Goal: Navigation & Orientation: Find specific page/section

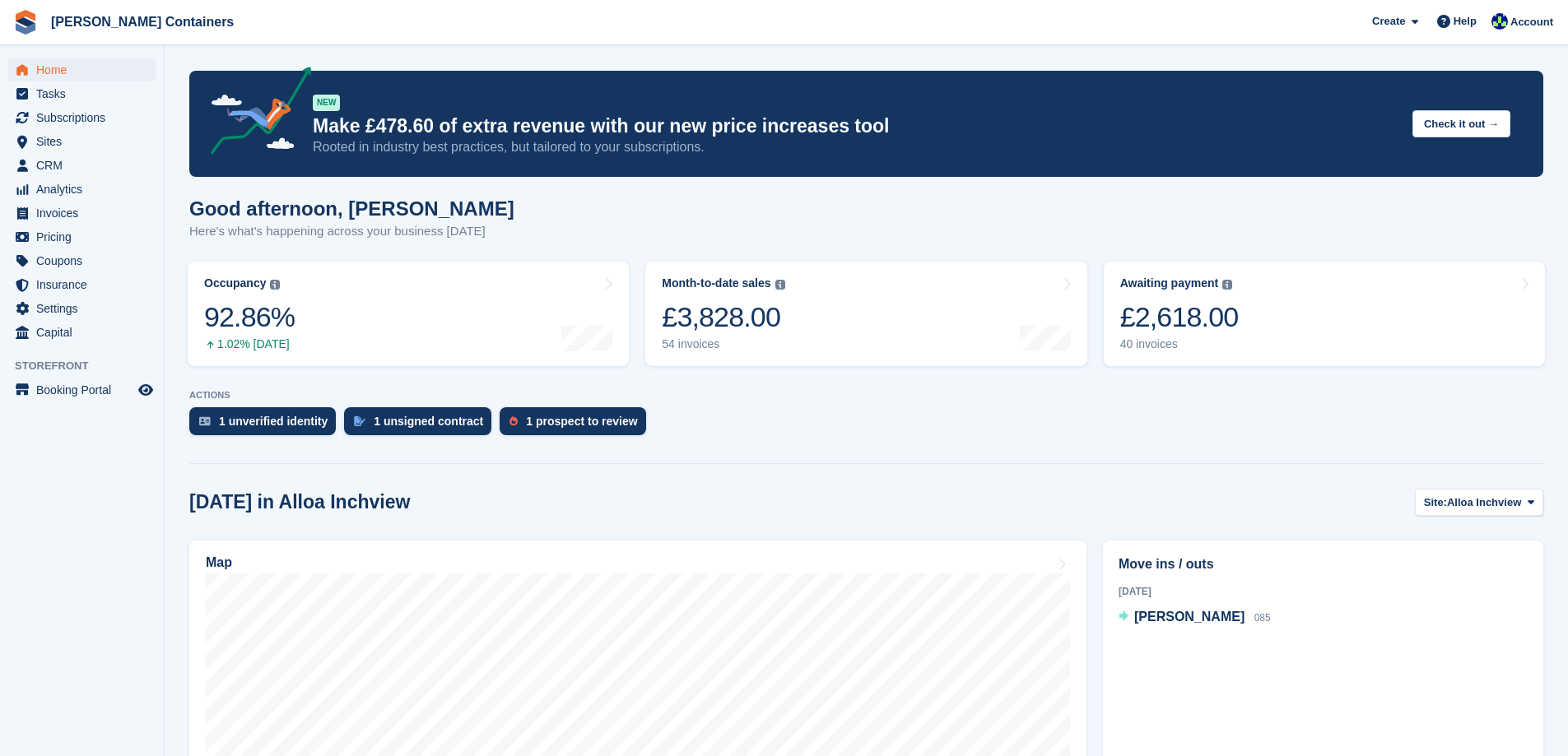
scroll to position [82, 0]
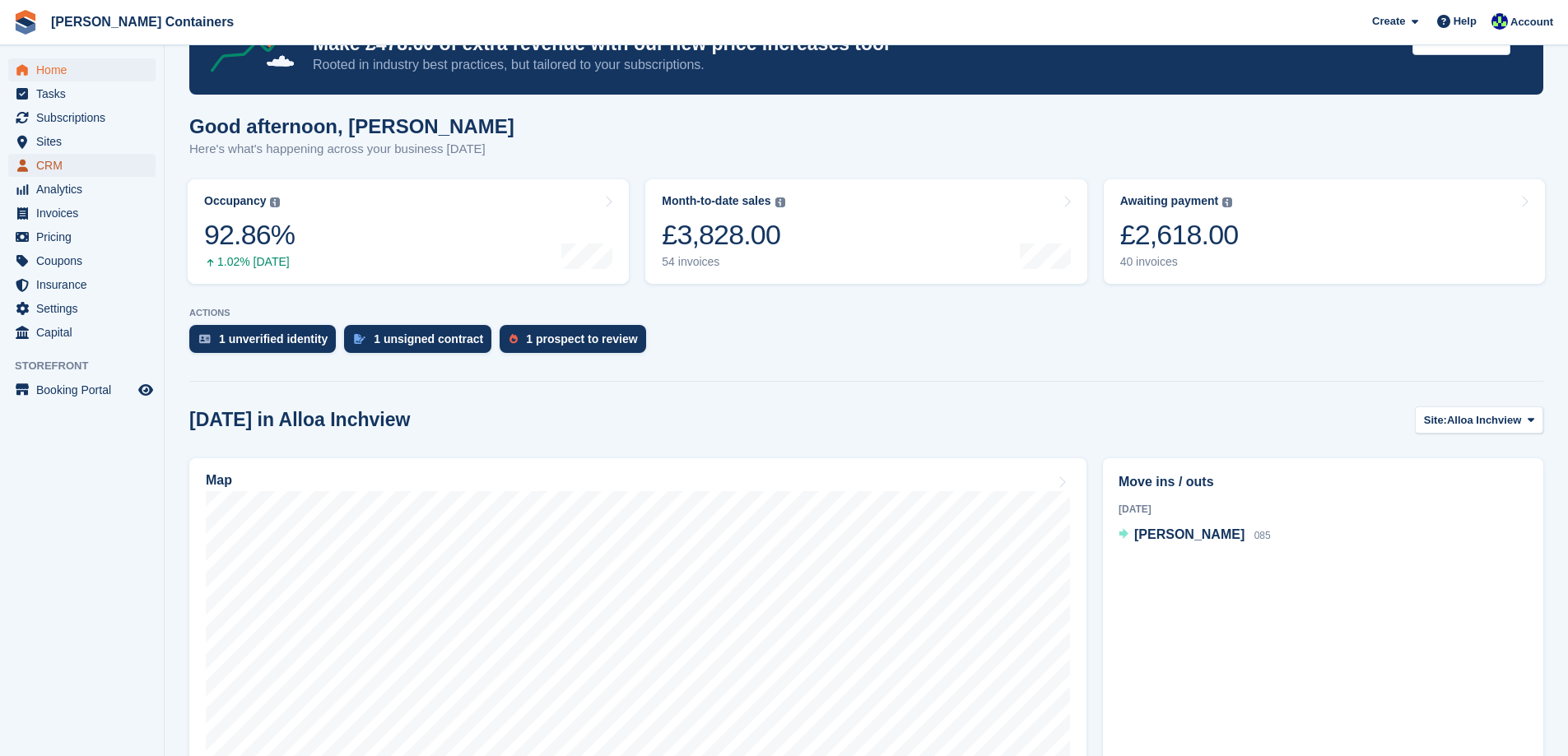
click at [33, 172] on link "CRM" at bounding box center [81, 165] width 147 height 23
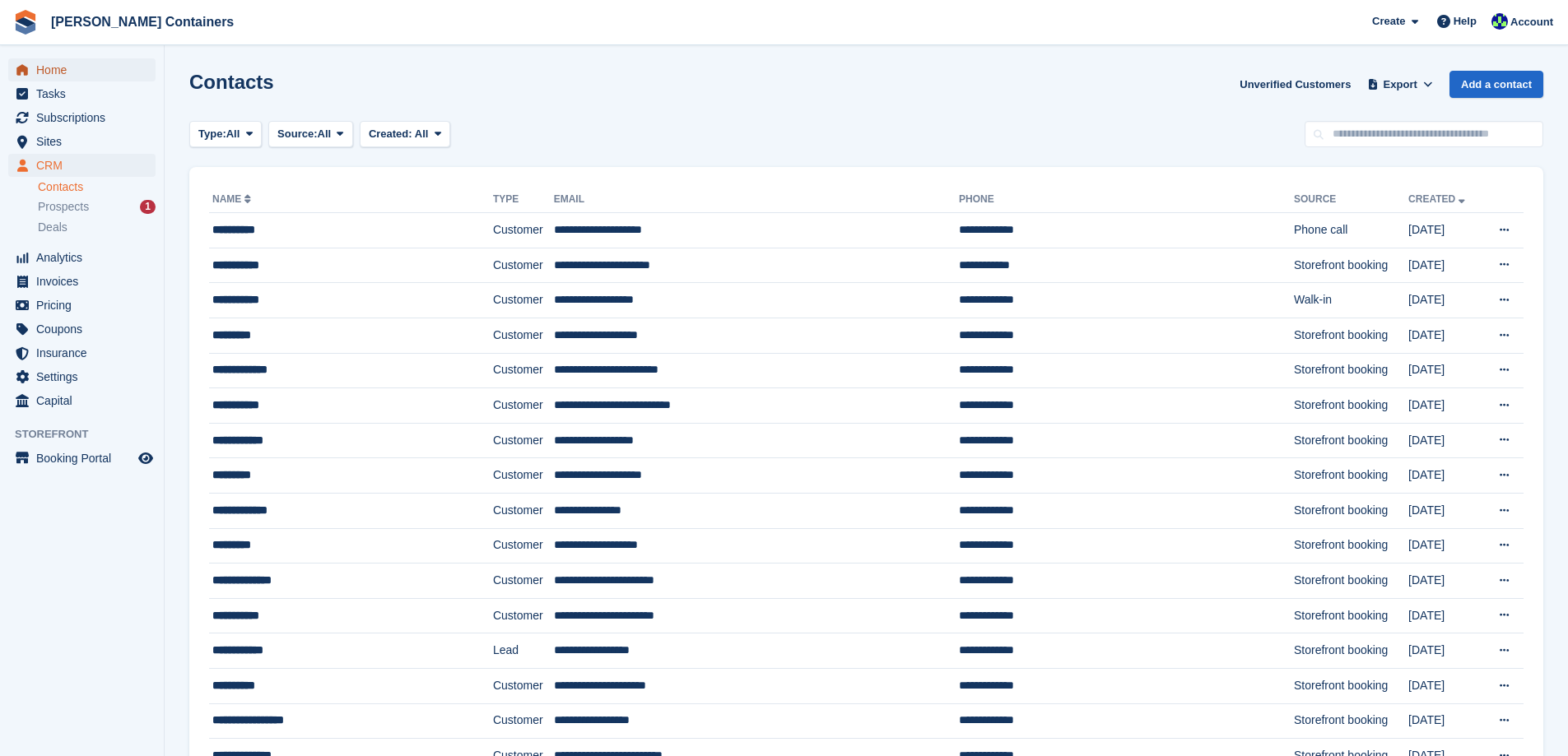
click at [56, 64] on span "Home" at bounding box center [84, 69] width 98 height 23
